Goal: Information Seeking & Learning: Learn about a topic

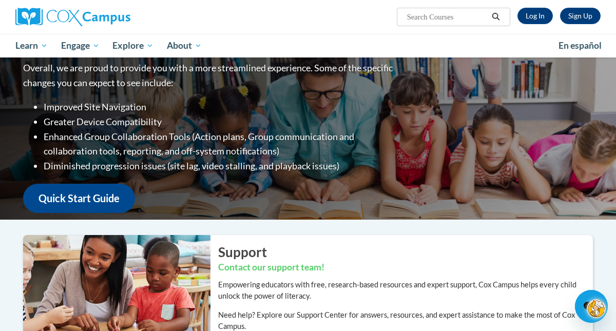
scroll to position [112, 0]
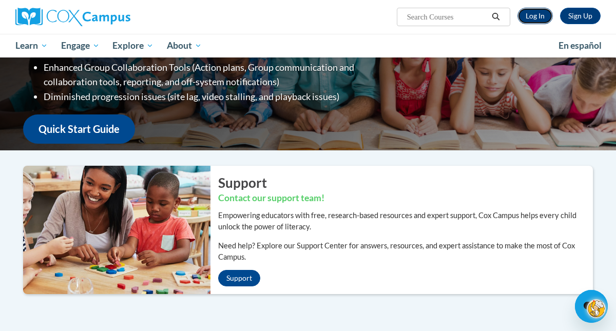
click at [538, 12] on link "Log In" at bounding box center [535, 16] width 35 height 16
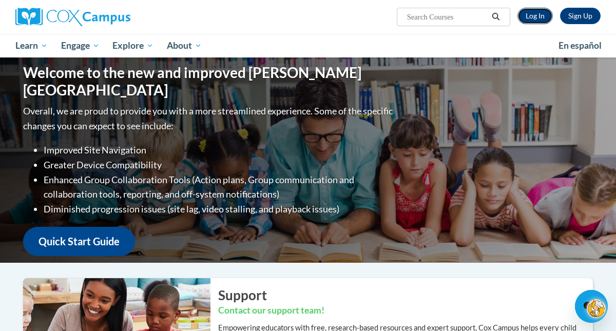
click at [534, 18] on link "Log In" at bounding box center [535, 16] width 35 height 16
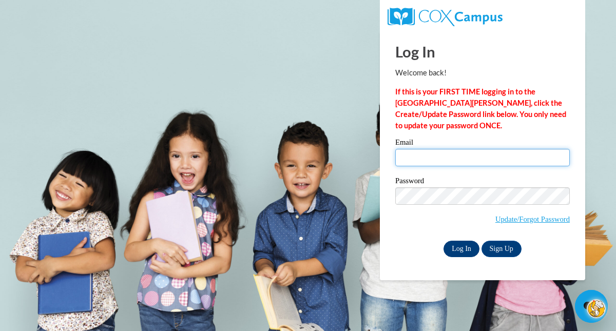
type input "[EMAIL_ADDRESS][DOMAIN_NAME]"
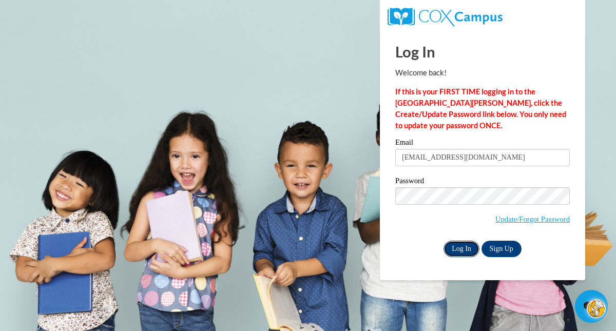
click at [455, 249] on input "Log In" at bounding box center [462, 249] width 36 height 16
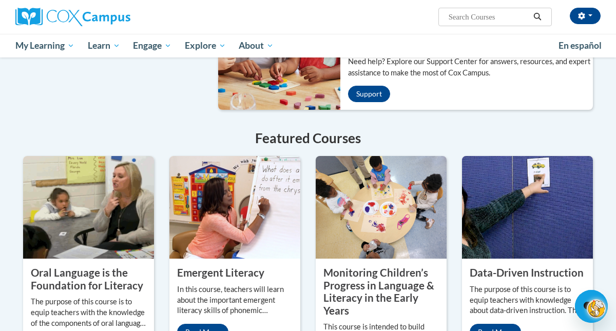
scroll to position [760, 0]
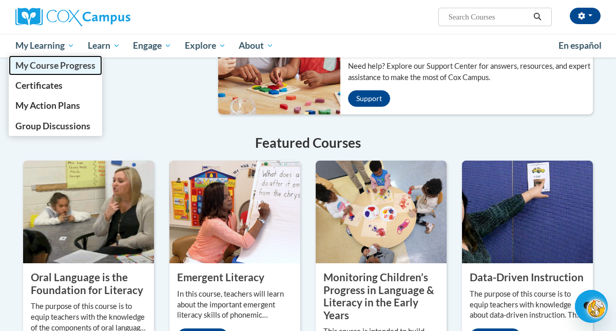
click at [52, 63] on span "My Course Progress" at bounding box center [55, 65] width 80 height 11
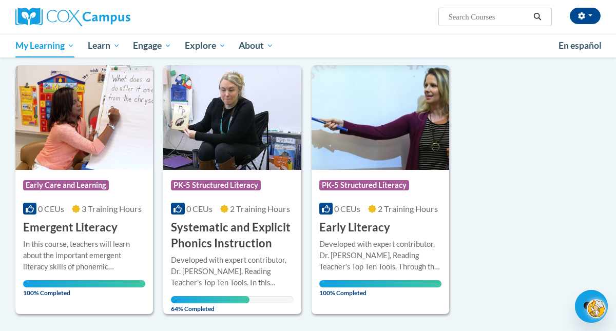
scroll to position [402, 0]
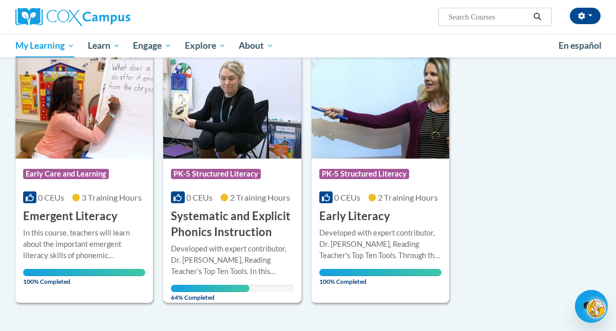
click at [217, 174] on span "PK-5 Structured Literacy" at bounding box center [216, 174] width 90 height 10
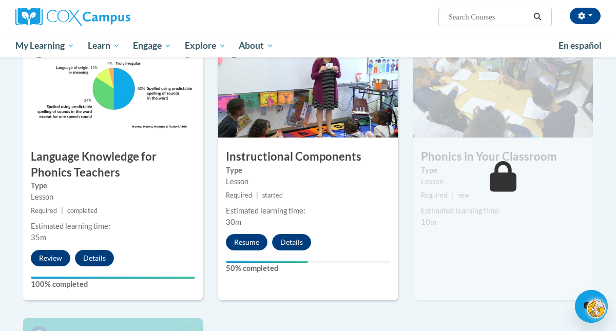
scroll to position [526, 0]
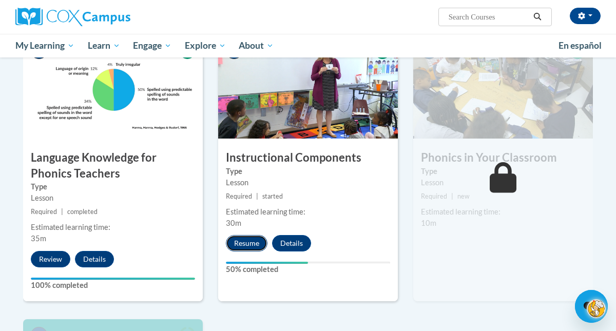
click at [245, 242] on button "Resume" at bounding box center [247, 243] width 42 height 16
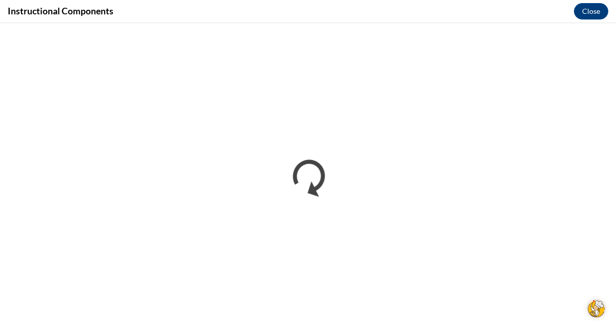
scroll to position [0, 0]
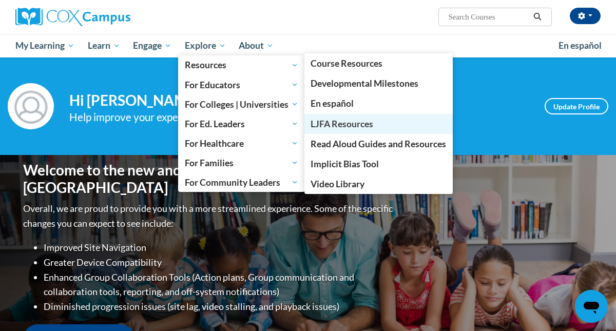
scroll to position [210, 0]
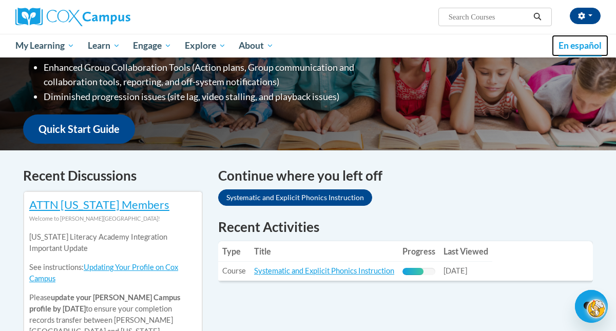
click at [576, 48] on span "En español" at bounding box center [580, 45] width 43 height 11
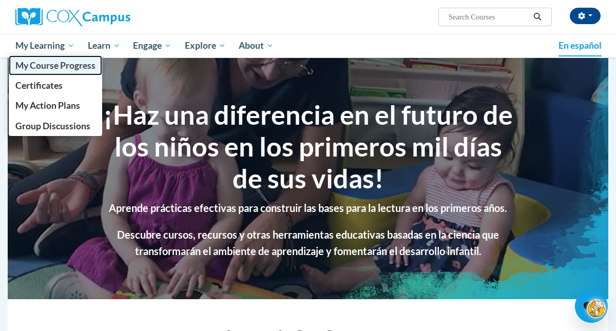
click at [49, 66] on span "My Course Progress" at bounding box center [55, 65] width 80 height 11
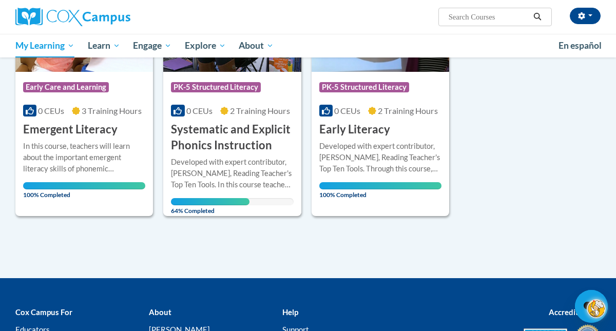
scroll to position [488, 0]
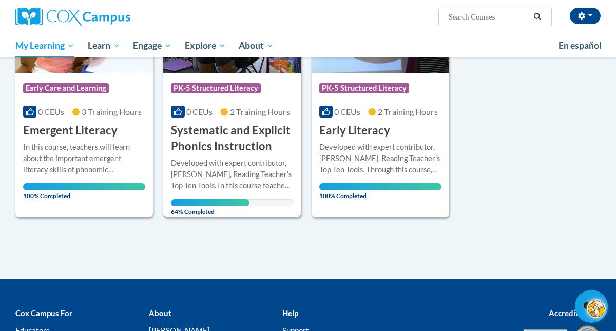
click at [198, 131] on h3 "Systematic and Explicit Phonics Instruction" at bounding box center [232, 139] width 122 height 32
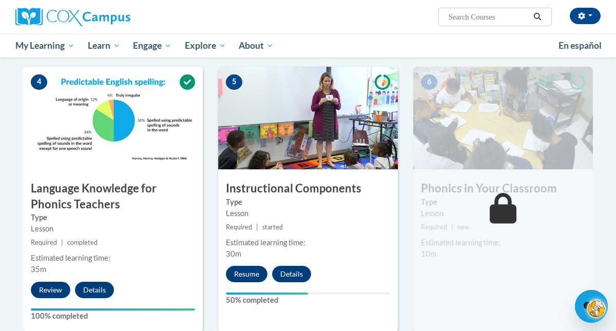
scroll to position [497, 0]
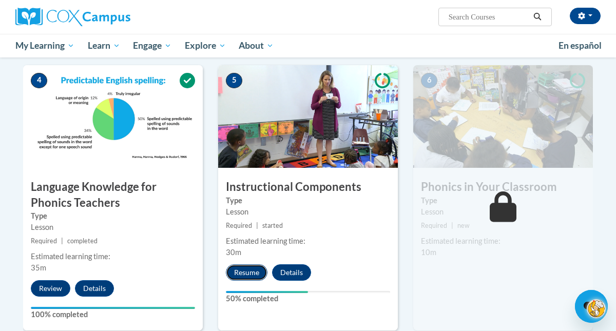
click at [242, 271] on button "Resume" at bounding box center [247, 272] width 42 height 16
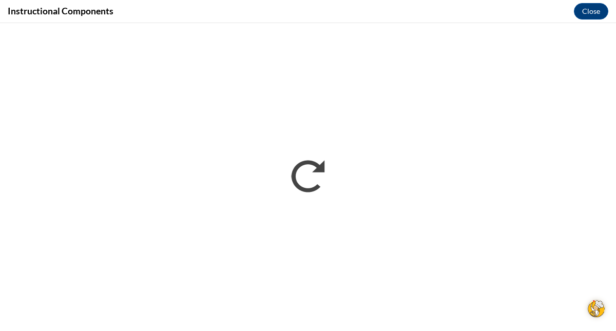
scroll to position [0, 0]
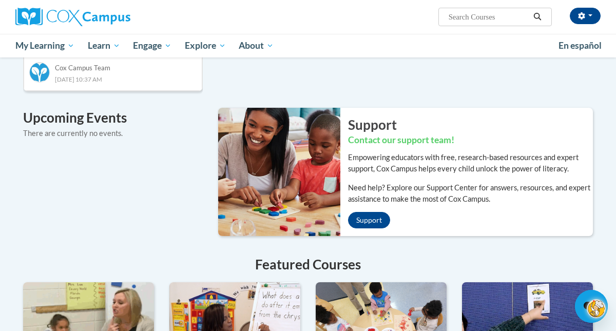
scroll to position [637, 0]
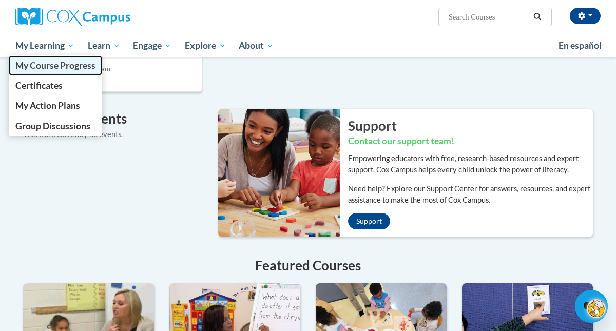
click at [58, 63] on span "My Course Progress" at bounding box center [55, 65] width 80 height 11
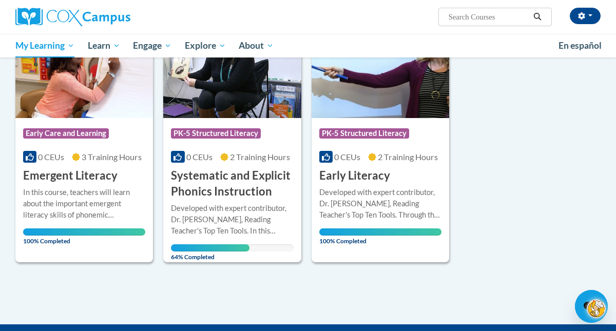
scroll to position [442, 0]
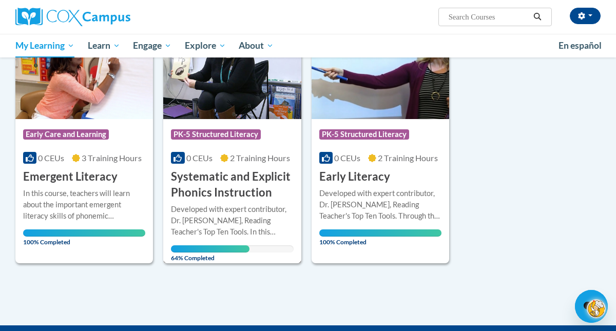
click at [218, 179] on h3 "Systematic and Explicit Phonics Instruction" at bounding box center [232, 185] width 122 height 32
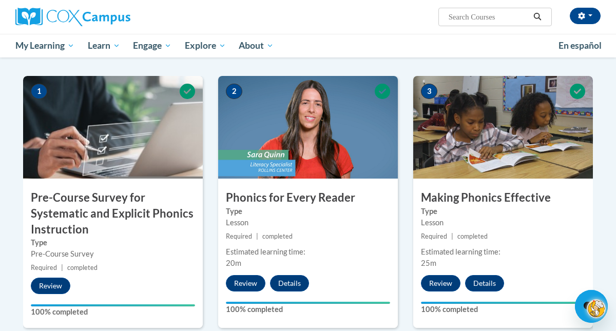
scroll to position [247, 0]
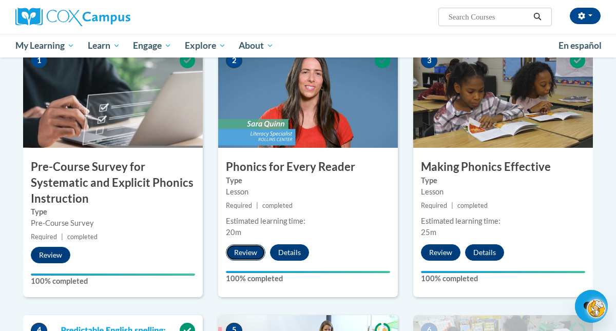
click at [246, 256] on button "Review" at bounding box center [246, 252] width 40 height 16
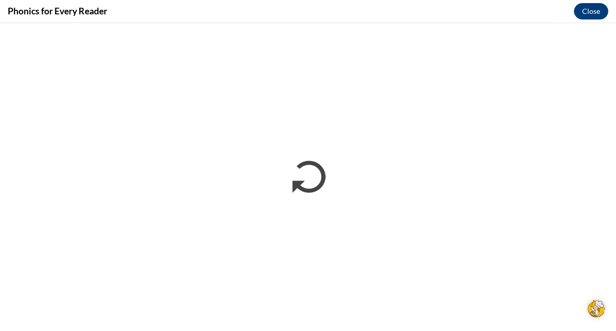
scroll to position [0, 0]
